Goal: Information Seeking & Learning: Learn about a topic

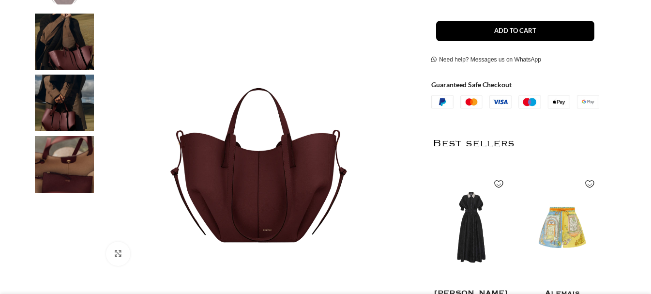
scroll to position [0, 102]
click at [57, 46] on img at bounding box center [64, 42] width 59 height 57
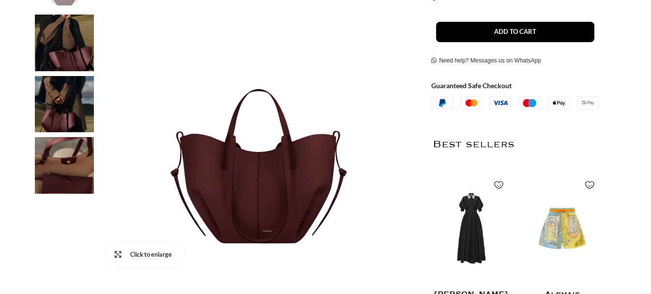
scroll to position [0, 204]
click at [137, 253] on span "Click to enlarge" at bounding box center [157, 255] width 54 height 10
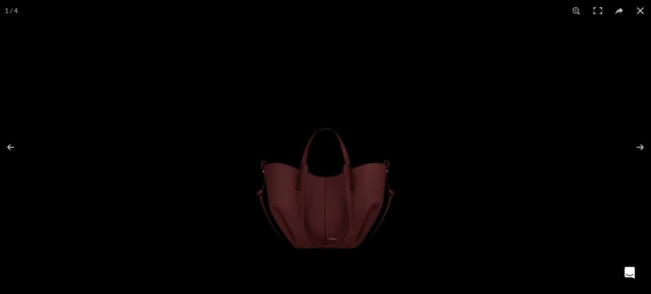
click at [337, 189] on img at bounding box center [326, 146] width 220 height 251
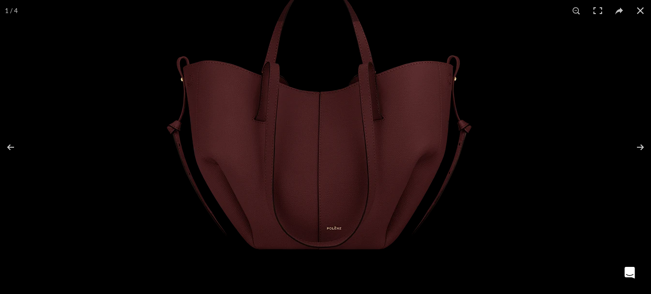
drag, startPoint x: 337, startPoint y: 187, endPoint x: 318, endPoint y: 108, distance: 81.6
click at [318, 108] on img at bounding box center [319, 26] width 484 height 554
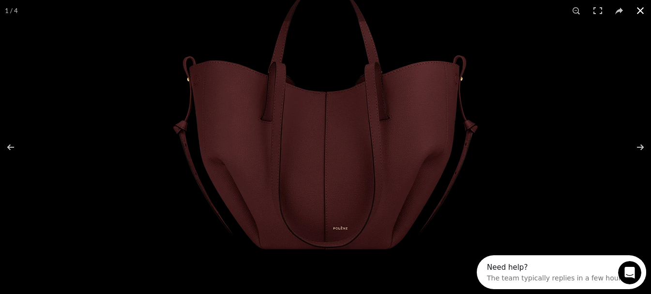
scroll to position [0, 306]
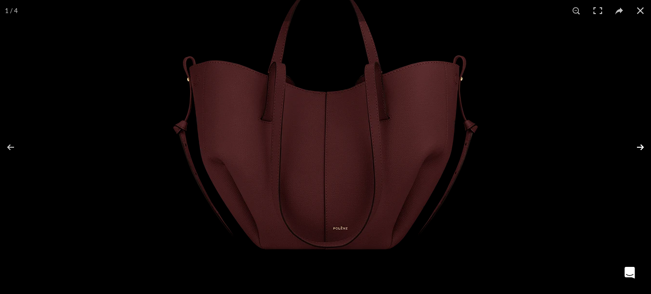
click at [641, 146] on button at bounding box center [634, 147] width 34 height 48
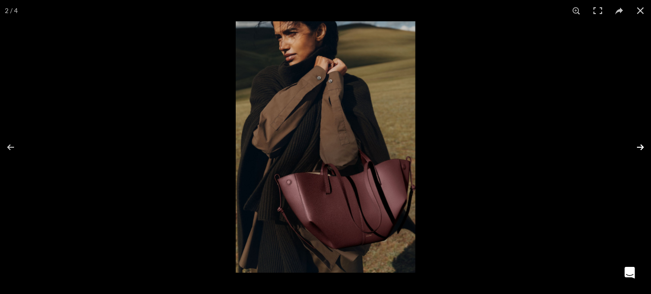
click at [641, 146] on button at bounding box center [634, 147] width 34 height 48
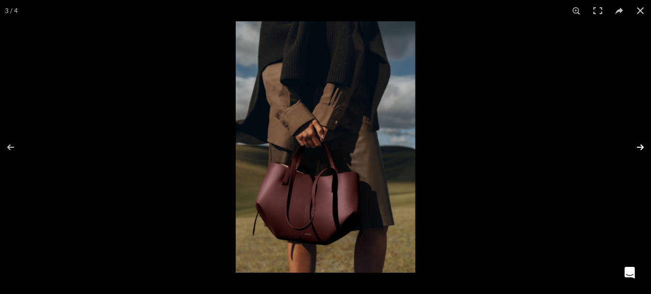
click at [641, 146] on button at bounding box center [634, 147] width 34 height 48
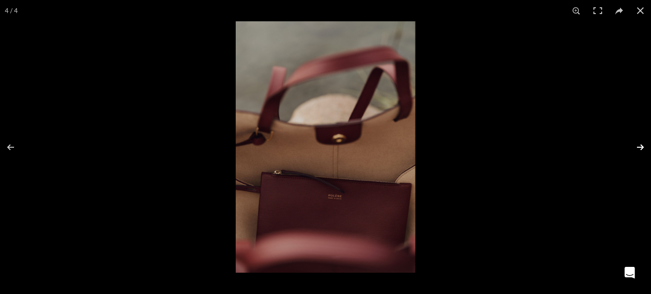
click at [641, 146] on button at bounding box center [634, 147] width 34 height 48
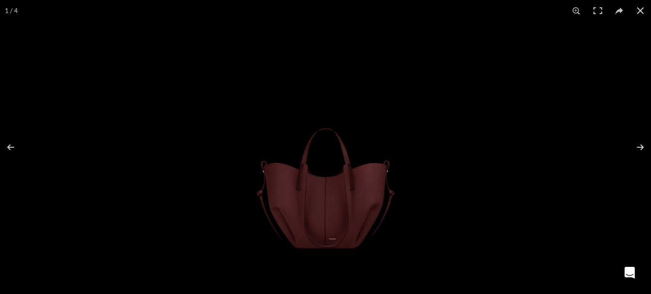
scroll to position [0, 407]
click at [309, 187] on img at bounding box center [326, 146] width 220 height 251
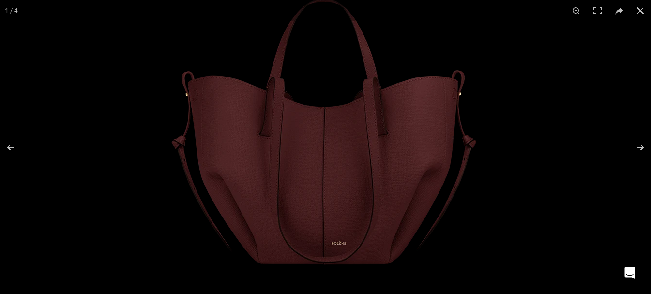
drag, startPoint x: 362, startPoint y: 206, endPoint x: 359, endPoint y: 137, distance: 68.8
click at [359, 137] on img at bounding box center [324, 41] width 484 height 554
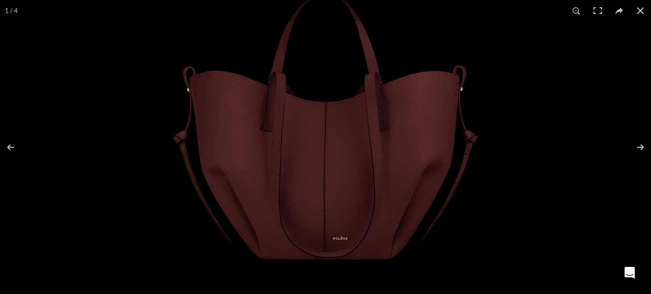
click at [352, 163] on img at bounding box center [326, 36] width 484 height 554
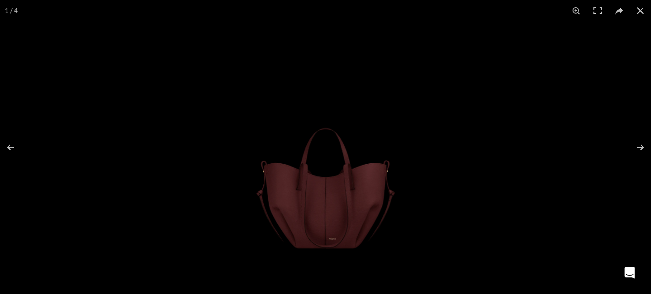
click at [352, 163] on img at bounding box center [326, 146] width 220 height 251
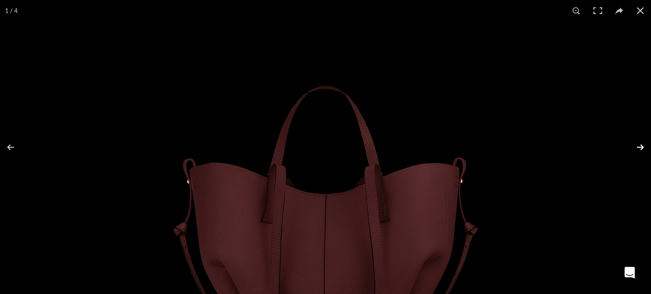
click at [637, 150] on button at bounding box center [634, 147] width 34 height 48
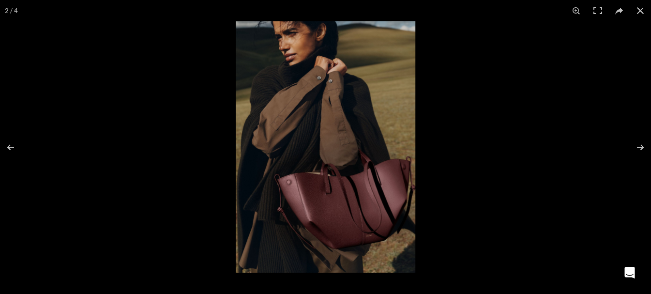
click at [371, 199] on img at bounding box center [326, 146] width 180 height 251
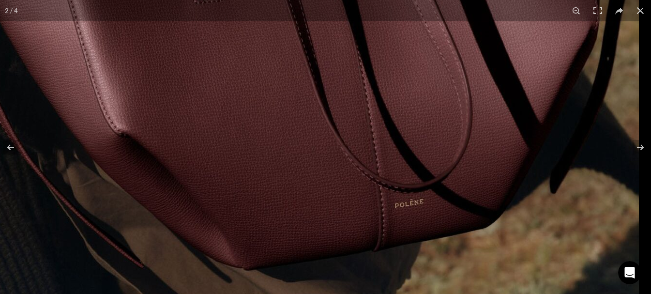
scroll to position [0, 510]
drag, startPoint x: 386, startPoint y: 228, endPoint x: 348, endPoint y: 47, distance: 184.3
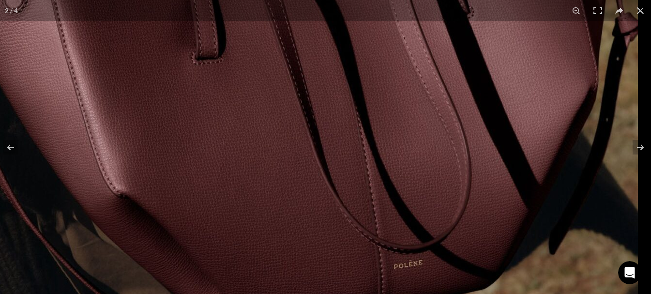
drag, startPoint x: 383, startPoint y: 124, endPoint x: 346, endPoint y: 194, distance: 78.1
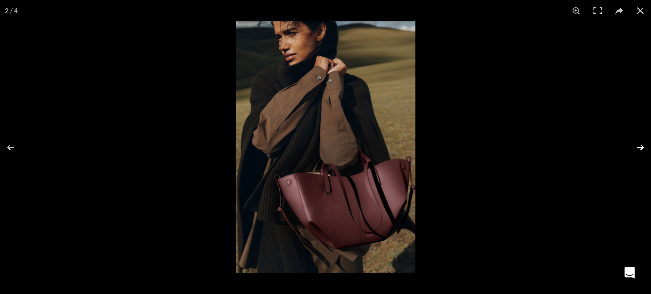
click at [635, 145] on button at bounding box center [634, 147] width 34 height 48
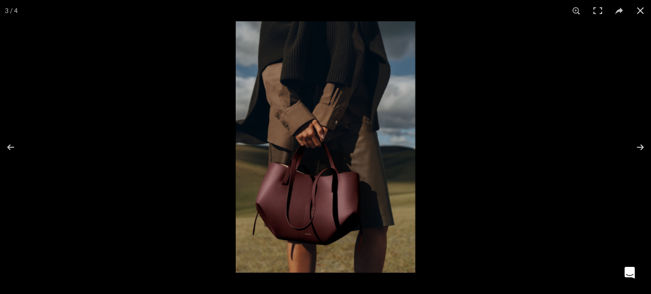
scroll to position [0, 611]
click at [318, 208] on img at bounding box center [326, 146] width 180 height 251
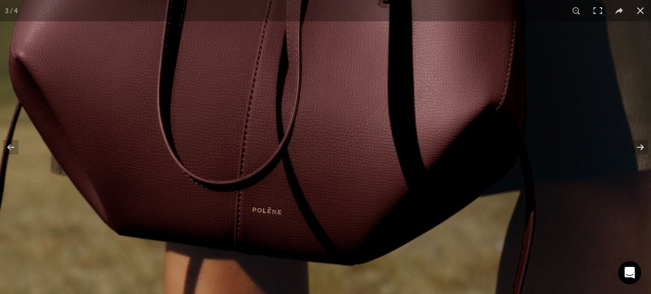
drag, startPoint x: 341, startPoint y: 239, endPoint x: 339, endPoint y: 105, distance: 133.6
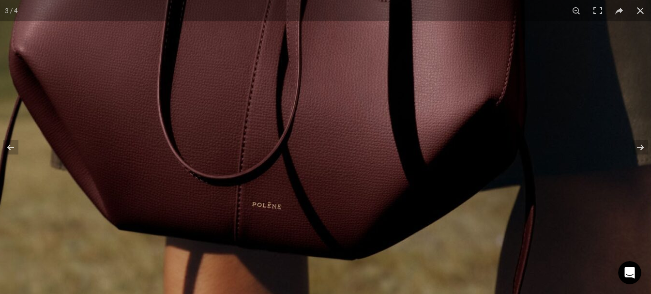
scroll to position [0, 713]
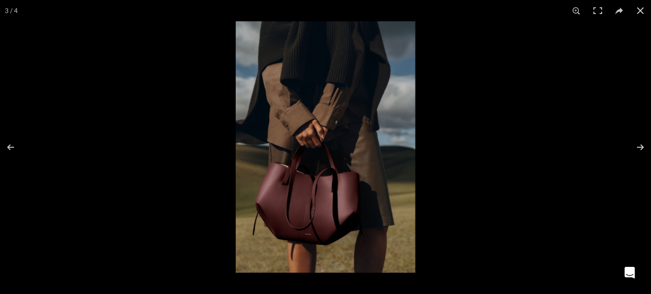
scroll to position [0, 1019]
click at [306, 197] on img at bounding box center [326, 146] width 180 height 251
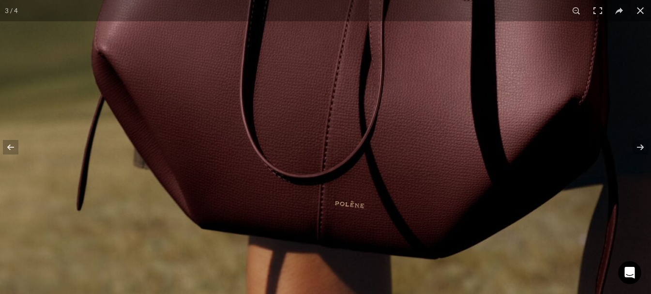
drag, startPoint x: 393, startPoint y: 216, endPoint x: 429, endPoint y: 34, distance: 185.4
click at [635, 8] on button at bounding box center [640, 10] width 21 height 21
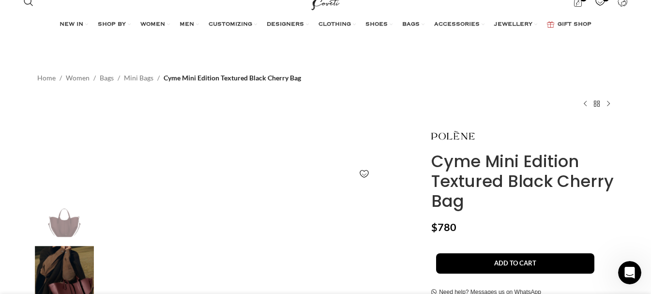
scroll to position [0, 0]
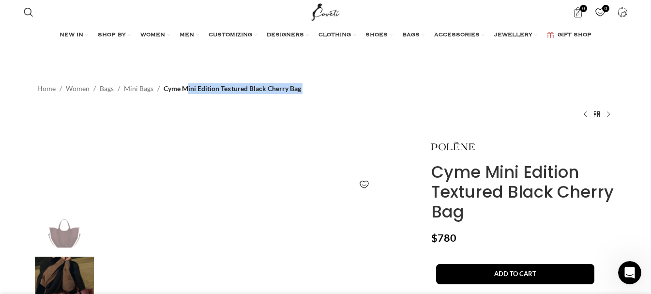
drag, startPoint x: 163, startPoint y: 91, endPoint x: 306, endPoint y: 95, distance: 143.8
click at [306, 95] on div "Home Women Bags Mini Bags Cyme Mini Edition Textured Black Cherry Bag Cyme Edit…" at bounding box center [325, 100] width 577 height 68
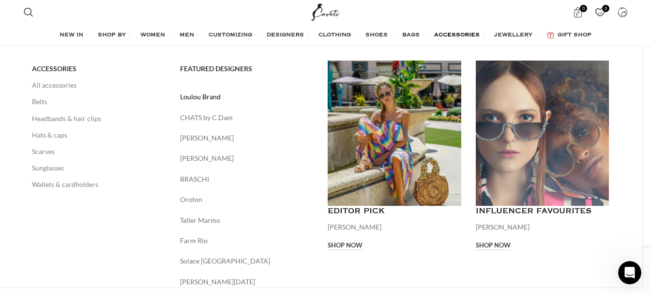
scroll to position [1403, 0]
